Goal: Task Accomplishment & Management: Manage account settings

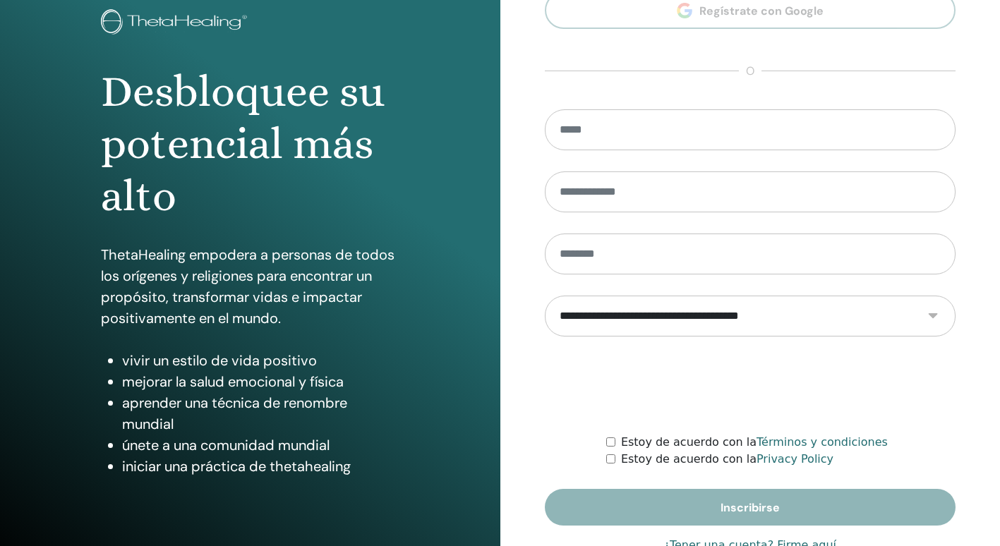
scroll to position [131, 0]
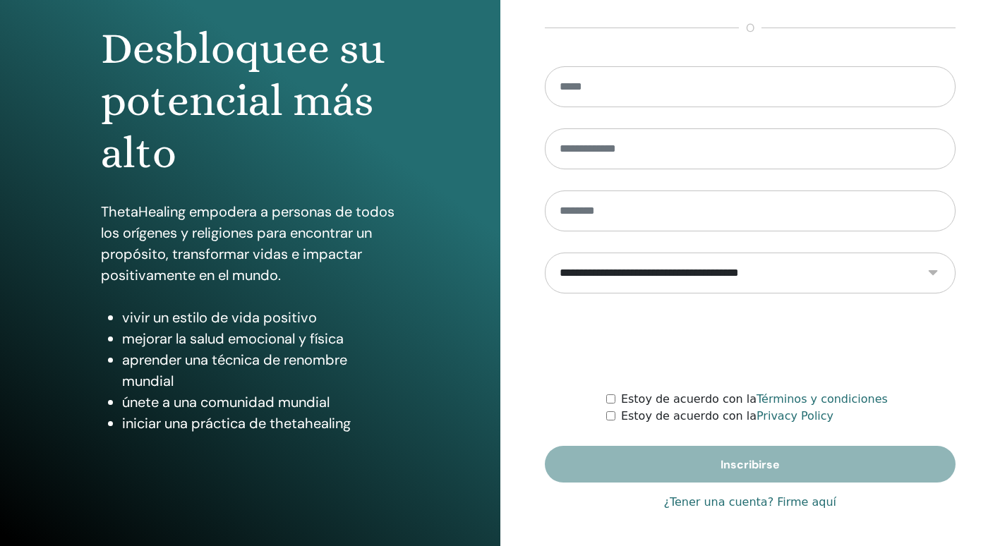
type input "**********"
click at [800, 506] on link "¿Tener una cuenta? Firme aquí" at bounding box center [750, 502] width 173 height 17
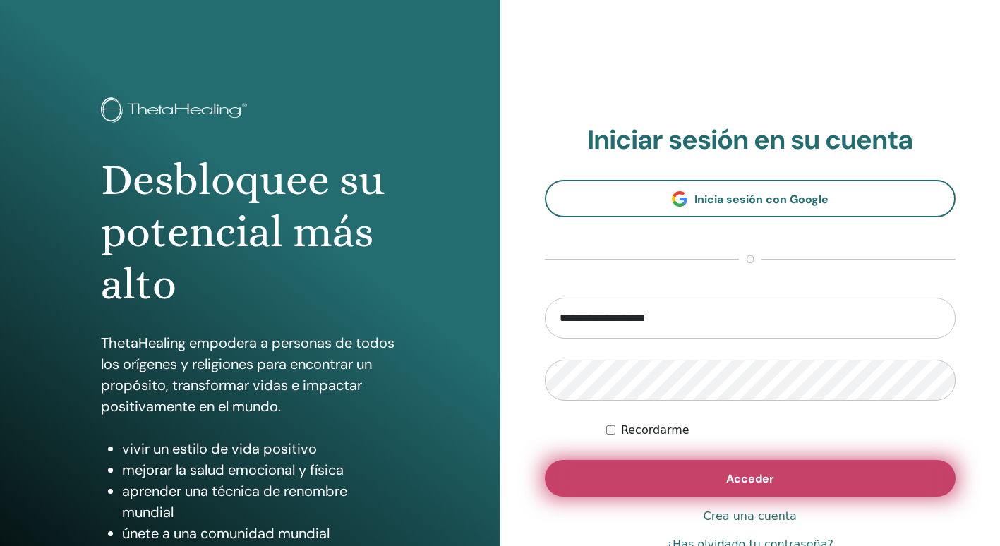
click at [746, 478] on span "Acceder" at bounding box center [750, 479] width 48 height 15
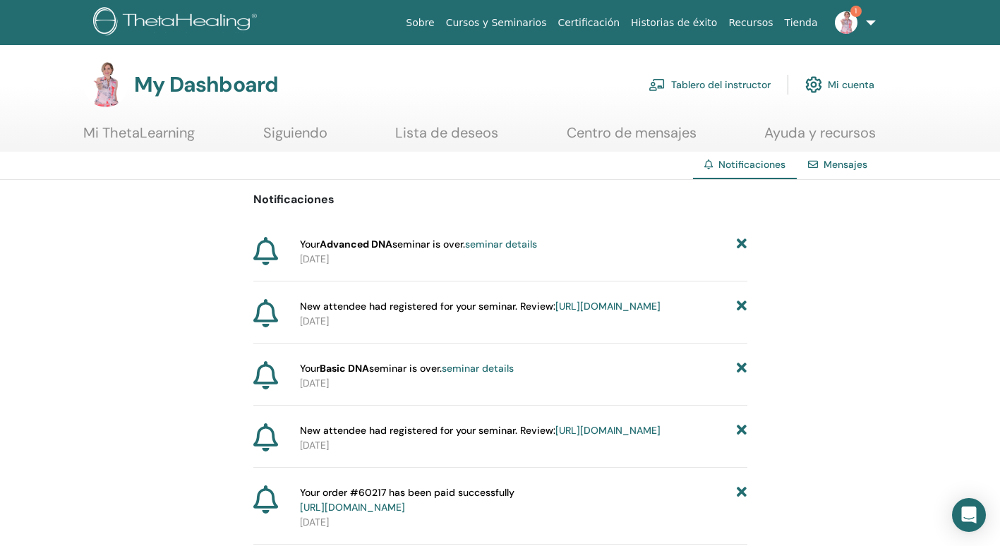
click at [745, 406] on div "Your Basic DNA seminar is over. seminar details 2025-08-04" at bounding box center [500, 383] width 494 height 44
click at [717, 83] on link "Tablero del instructor" at bounding box center [710, 84] width 122 height 31
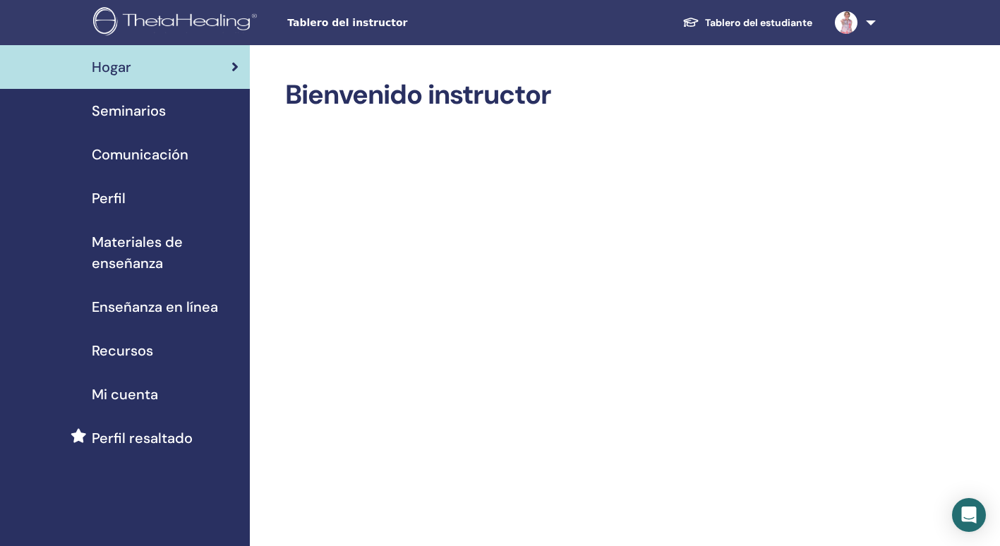
click at [148, 107] on span "Seminarios" at bounding box center [129, 110] width 74 height 21
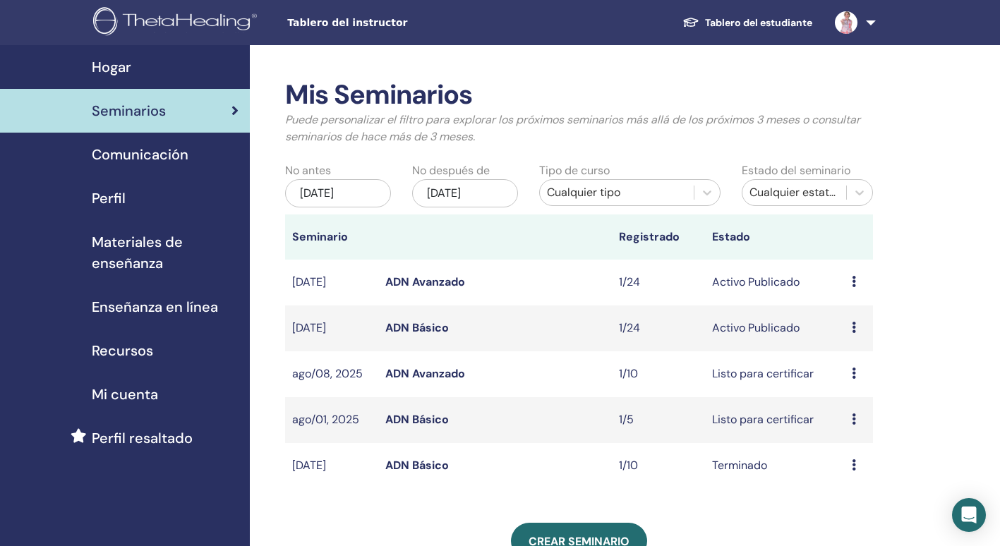
click at [445, 372] on link "ADN Avanzado" at bounding box center [425, 373] width 80 height 15
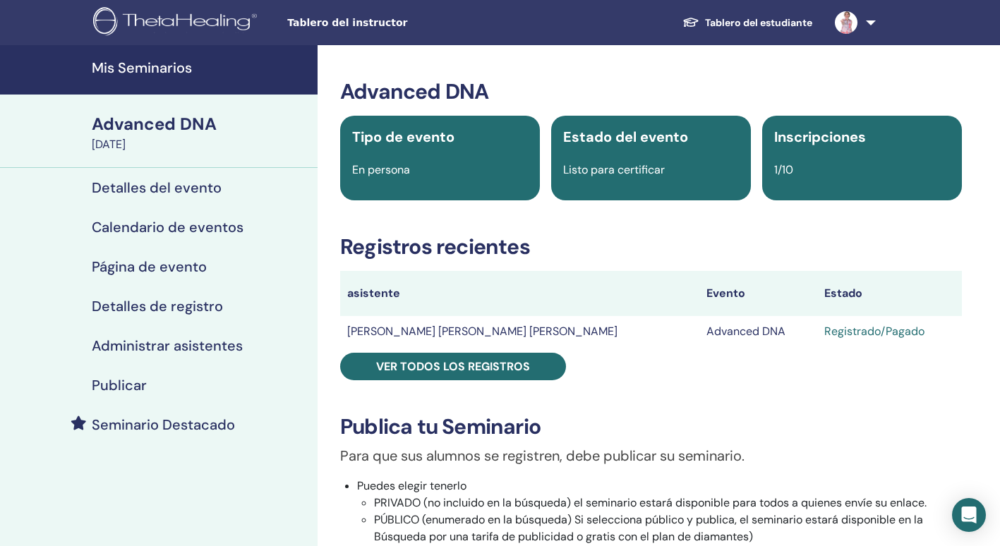
click at [830, 329] on div "Registrado/Pagado" at bounding box center [890, 331] width 131 height 17
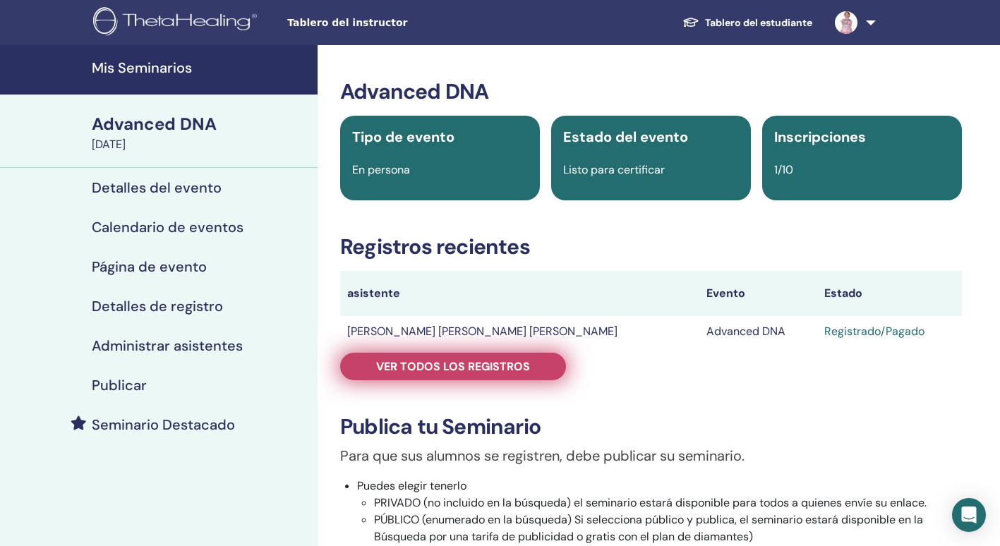
click at [493, 359] on span "Ver todos los registros" at bounding box center [453, 366] width 154 height 15
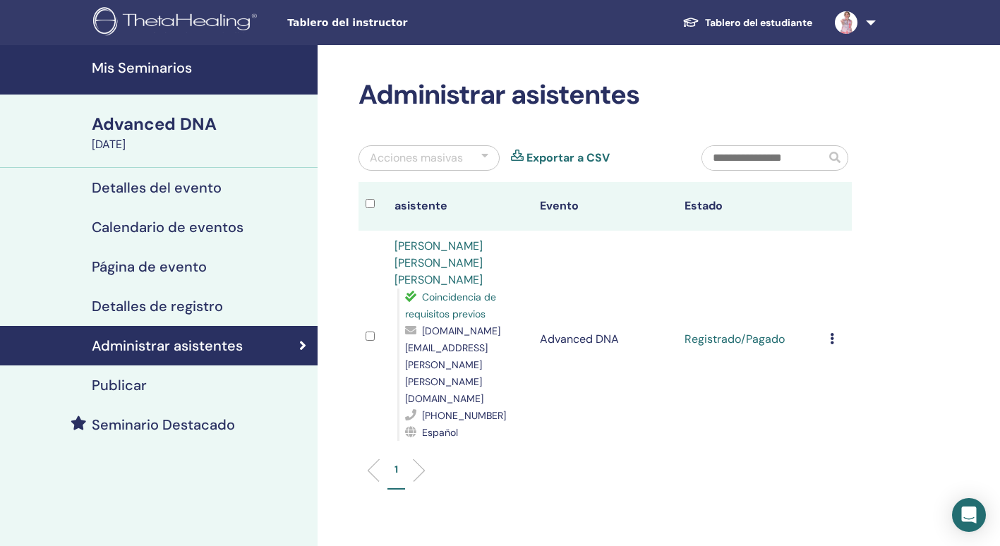
click at [832, 333] on icon at bounding box center [832, 338] width 4 height 11
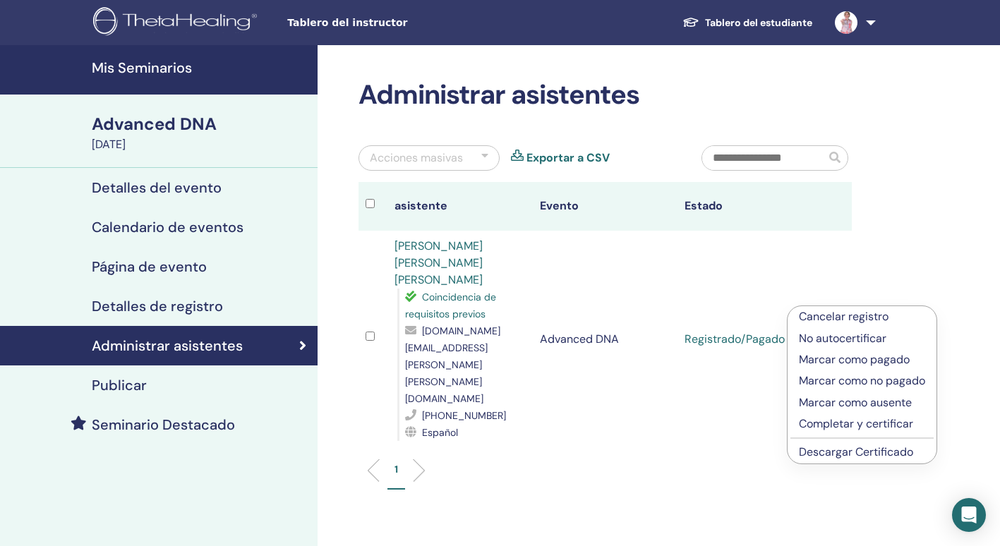
click at [837, 422] on p "Completar y certificar" at bounding box center [862, 424] width 126 height 17
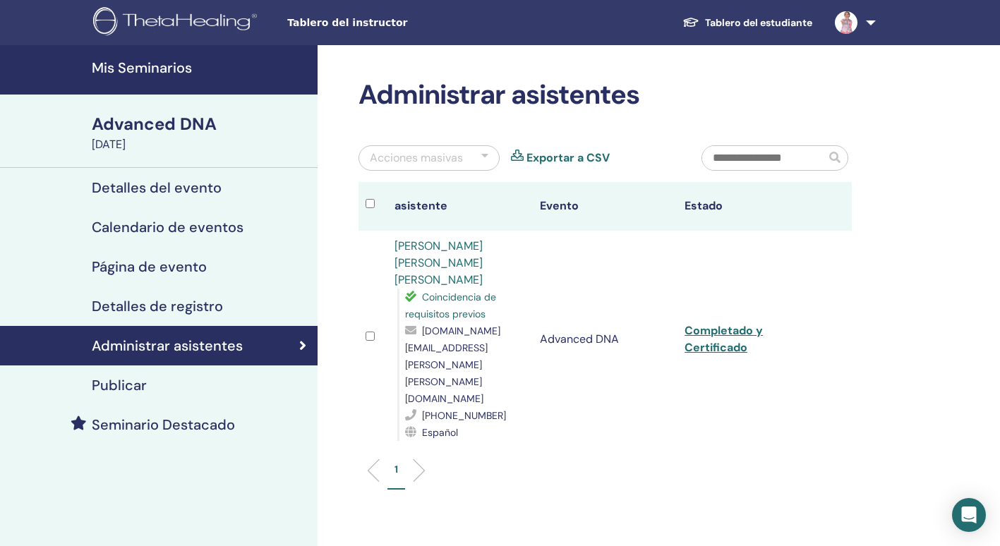
click at [873, 20] on link at bounding box center [853, 22] width 58 height 45
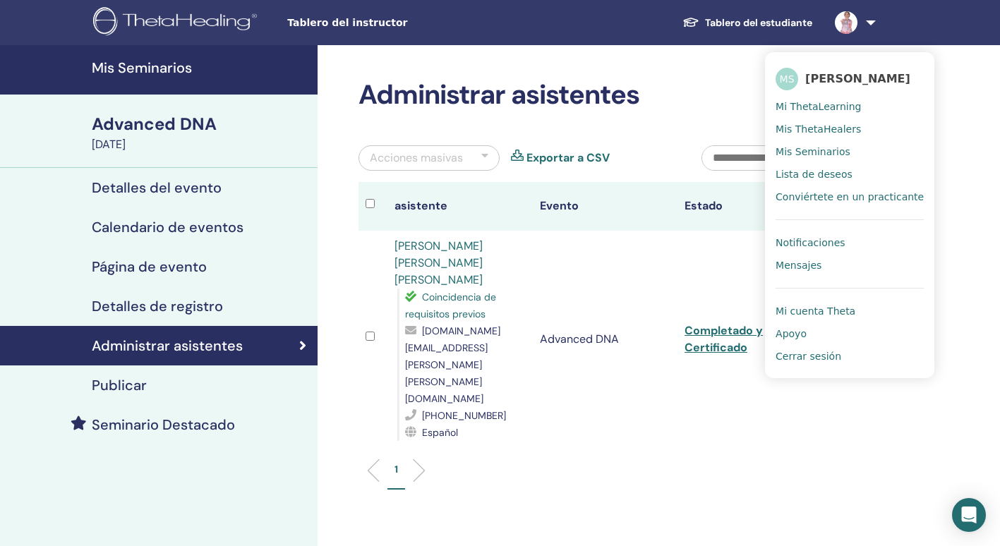
click at [825, 361] on span "Cerrar sesión" at bounding box center [809, 356] width 66 height 13
